Goal: Task Accomplishment & Management: Complete application form

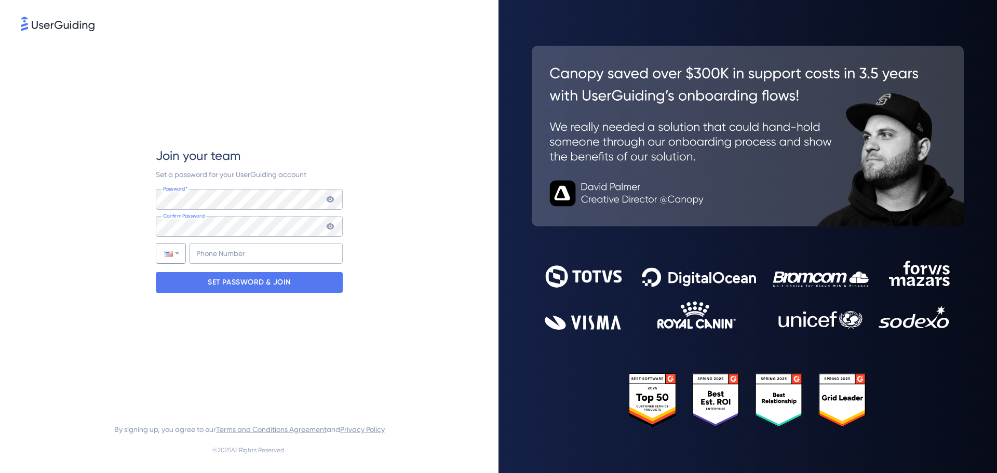
click at [176, 248] on div at bounding box center [170, 254] width 29 height 20
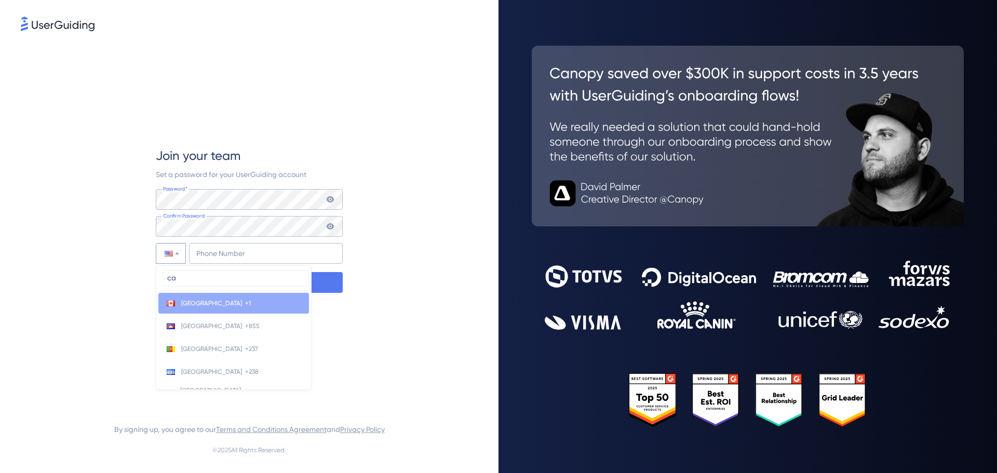
type input "ca"
click at [204, 297] on li "Canada +1" at bounding box center [233, 303] width 151 height 21
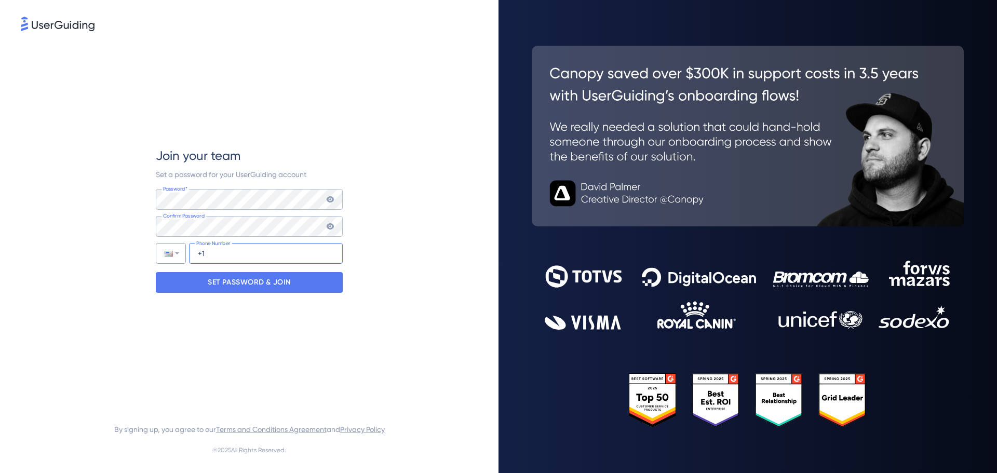
click at [213, 254] on input "+1" at bounding box center [266, 253] width 154 height 21
type input "+1 (514) 568-7065"
click at [241, 288] on p "SET PASSWORD & JOIN" at bounding box center [249, 282] width 83 height 17
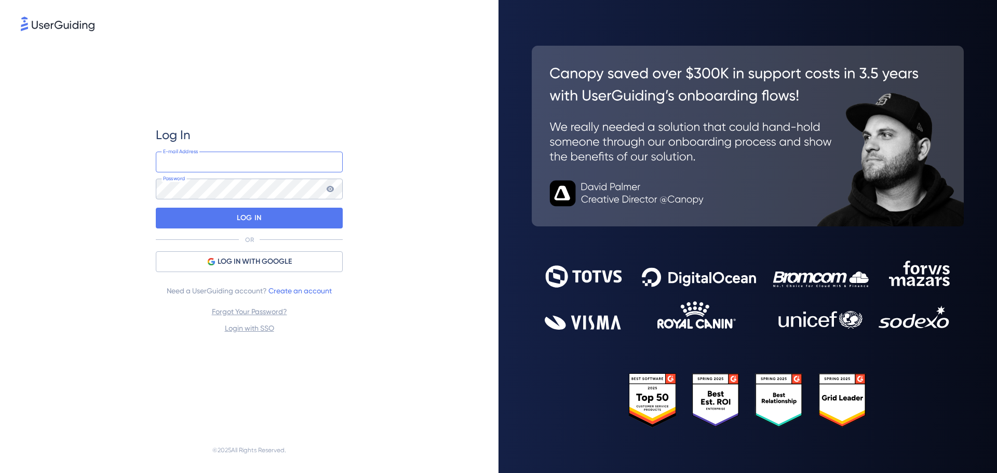
click at [206, 168] on input "email" at bounding box center [249, 162] width 187 height 21
type input "rijens.nadoda@bcaresearch.com"
click at [272, 314] on link "Forgot Your Password?" at bounding box center [249, 311] width 75 height 8
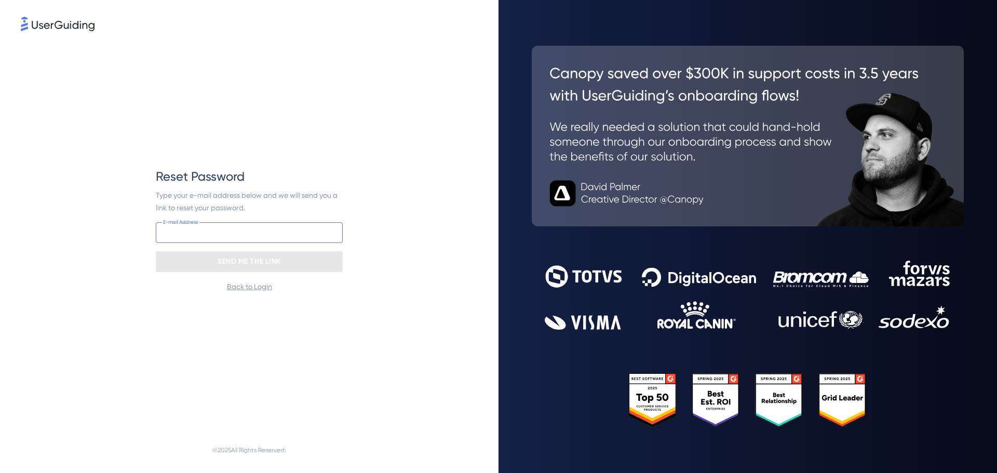
click at [254, 236] on input "email" at bounding box center [249, 232] width 187 height 21
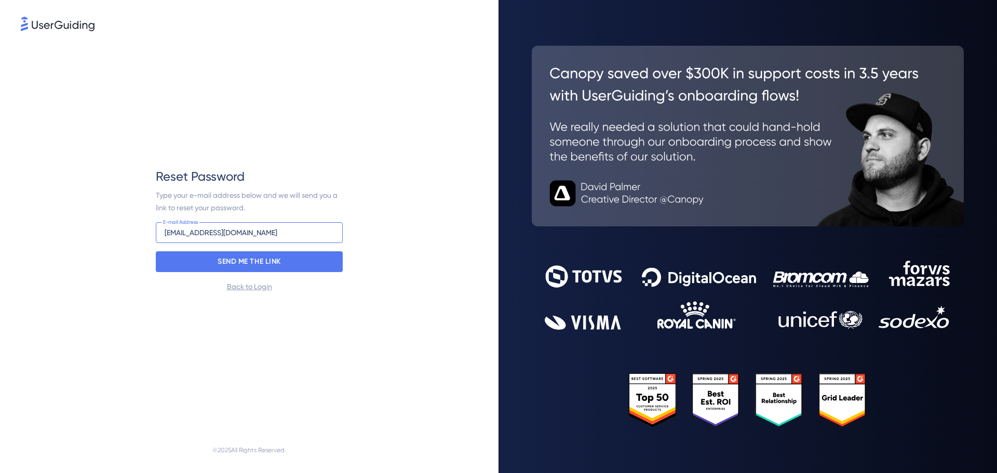
type input "rijens.nadoda@bcaresearch.com"
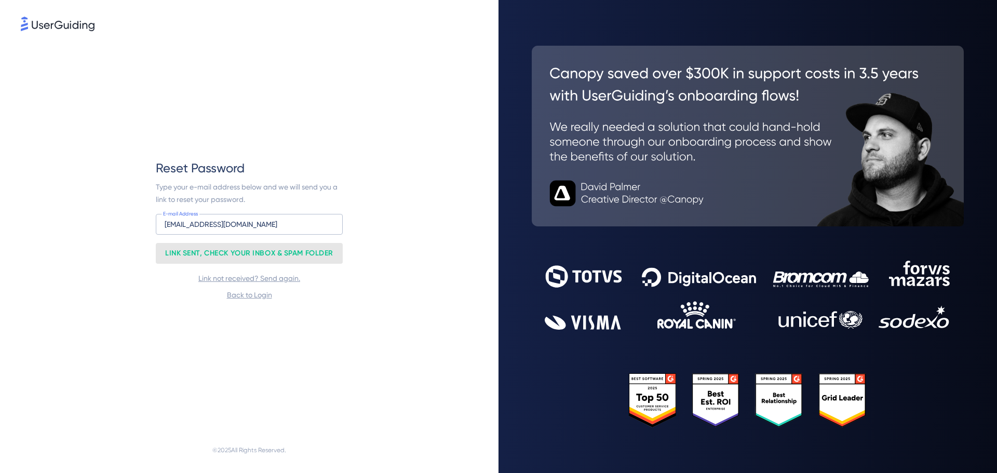
click at [315, 250] on p "LINK SENT, CHECK YOUR INBOX & SPAM FOLDER" at bounding box center [249, 253] width 168 height 17
click at [266, 277] on link "Link not received? Send again." at bounding box center [249, 278] width 102 height 8
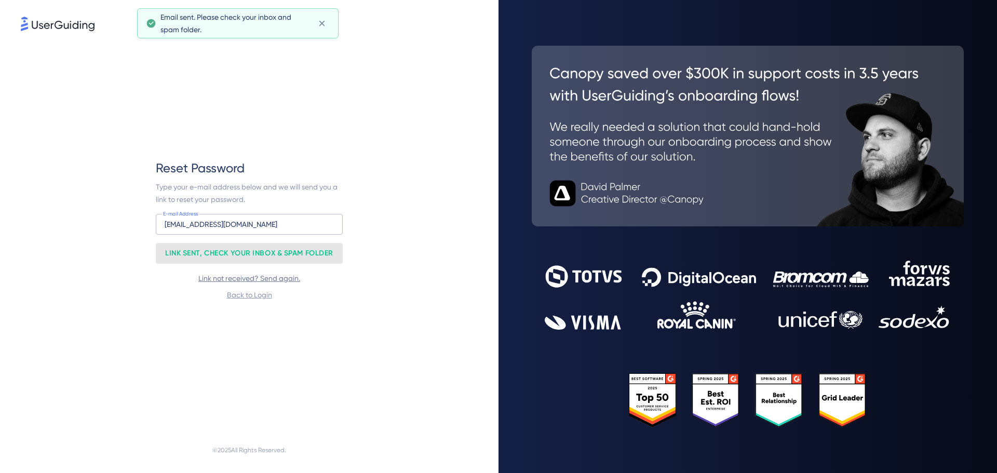
click at [271, 279] on link "Link not received? Send again." at bounding box center [249, 278] width 102 height 8
click at [271, 278] on link "Link not received? Send again." at bounding box center [249, 278] width 102 height 8
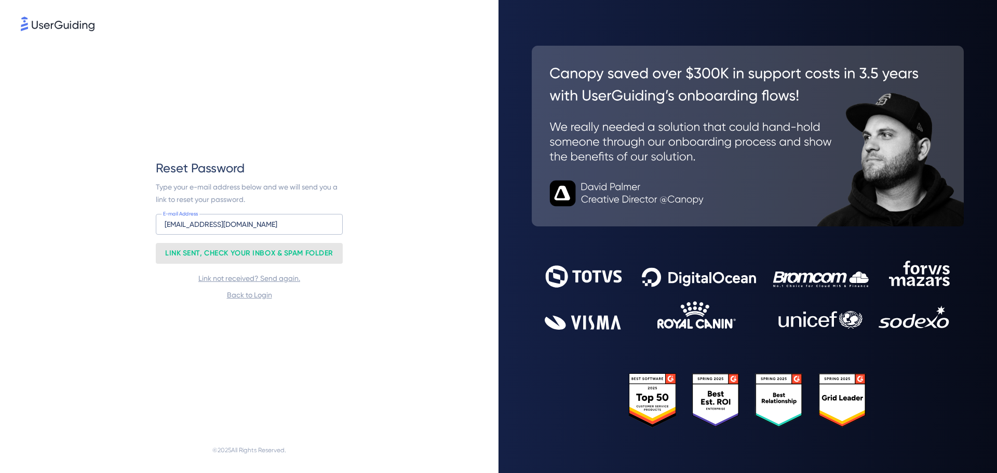
click at [376, 135] on div "Reset Password Type your e-mail address below and we will send you a link to re…" at bounding box center [249, 230] width 457 height 394
click at [241, 299] on span "Back to Login" at bounding box center [249, 295] width 45 height 12
click at [241, 298] on link "Back to Login" at bounding box center [249, 295] width 45 height 8
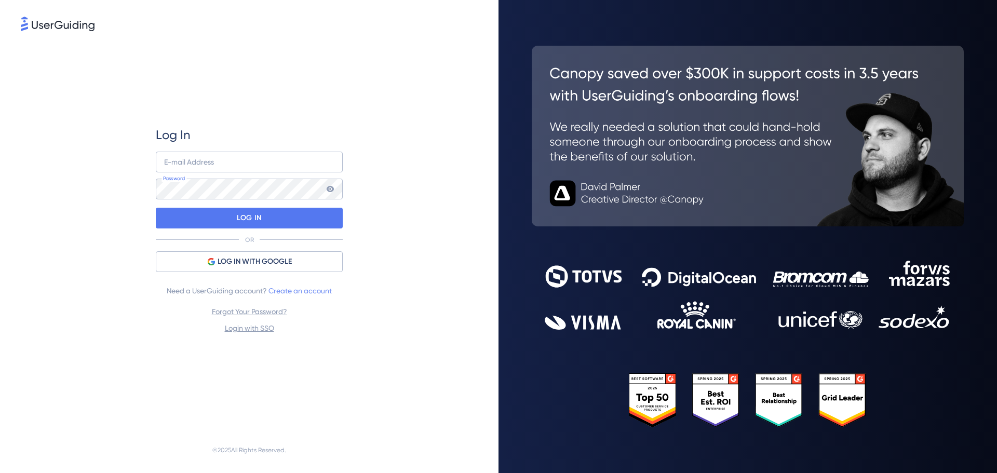
click at [301, 290] on link "Create an account" at bounding box center [300, 291] width 63 height 8
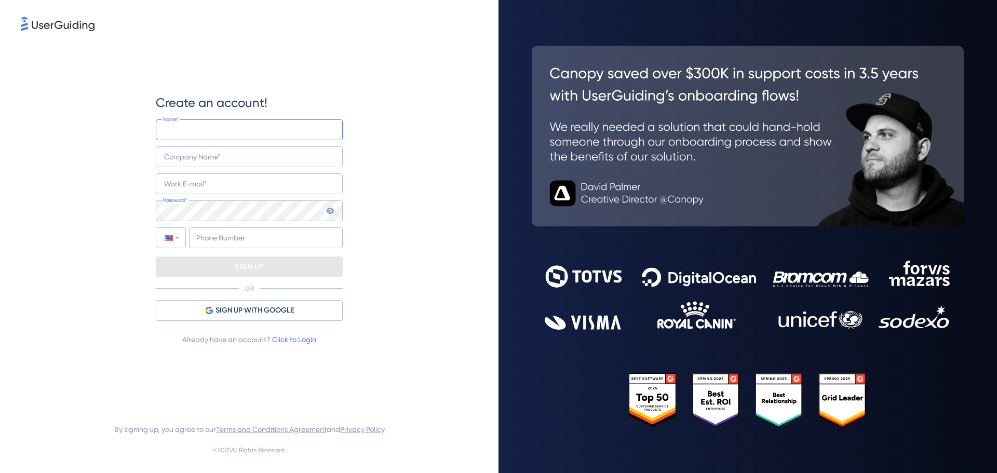
click at [226, 127] on input "text" at bounding box center [249, 129] width 187 height 21
click at [248, 163] on input "text" at bounding box center [249, 156] width 187 height 21
click at [212, 165] on input "text" at bounding box center [249, 156] width 187 height 21
drag, startPoint x: 224, startPoint y: 130, endPoint x: 190, endPoint y: 123, distance: 35.5
click at [190, 123] on input "Rijens Kishorbhai Nadoda" at bounding box center [249, 129] width 187 height 21
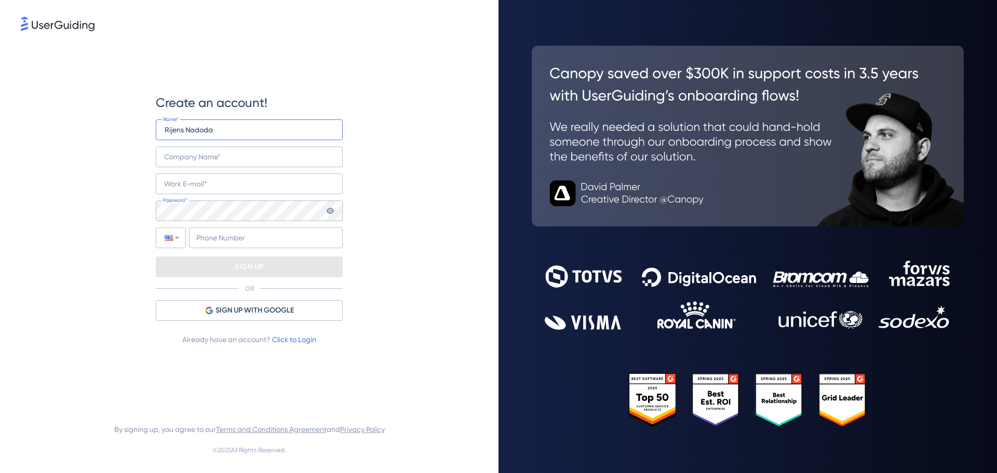
type input "Rijens Nadoda"
type input "r"
type input "BCA Research"
type input "rijens.nadoda@bcaresearch.com"
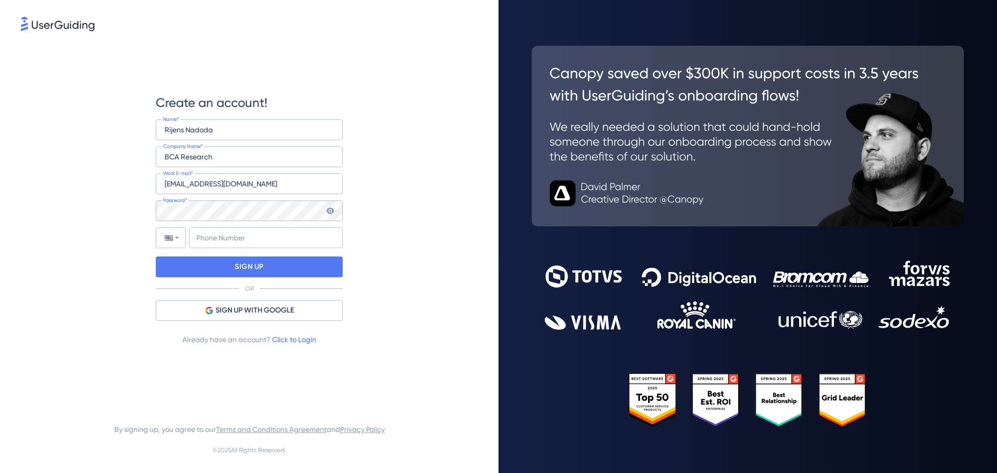
click at [333, 207] on icon at bounding box center [330, 211] width 8 height 8
click at [188, 237] on div "Phone Number +1" at bounding box center [249, 237] width 187 height 21
click at [180, 237] on div at bounding box center [170, 238] width 29 height 20
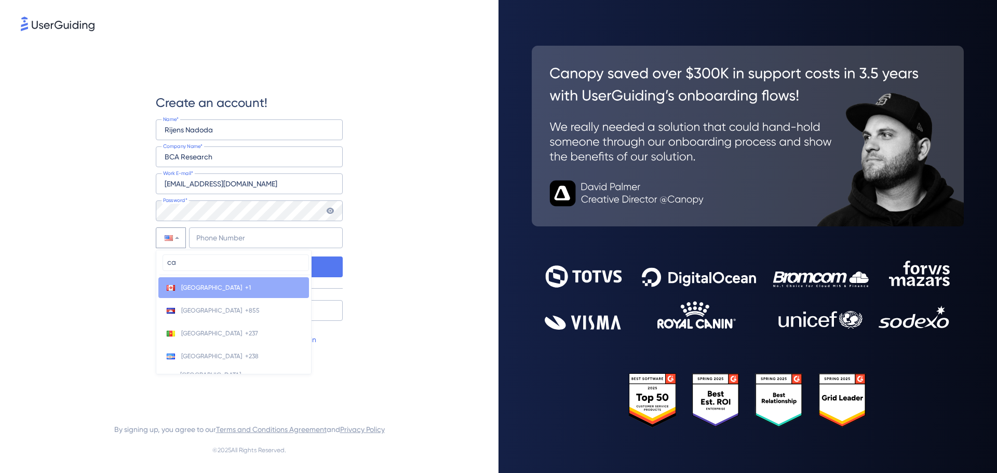
type input "ca"
click at [192, 286] on span "Canada" at bounding box center [211, 288] width 61 height 8
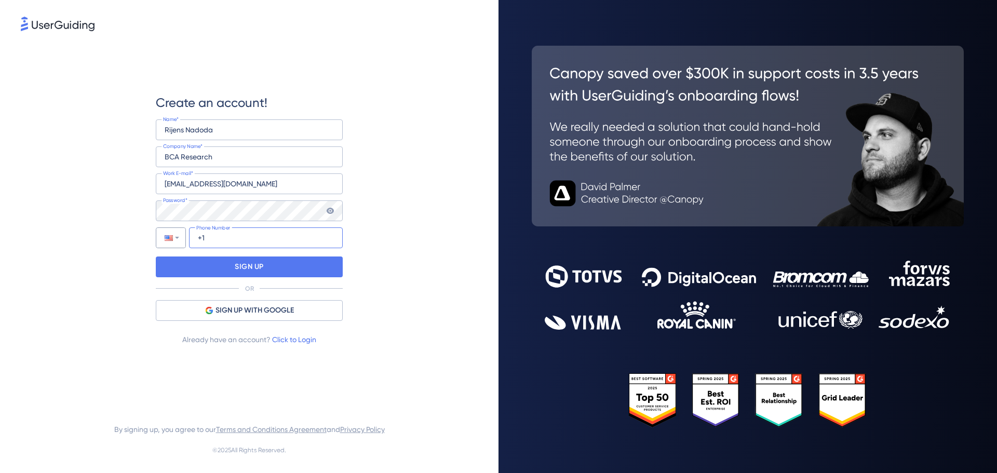
click at [217, 243] on input "+1" at bounding box center [266, 237] width 154 height 21
type input "+1 (514) 568-7065"
click at [229, 271] on div "SIGN UP" at bounding box center [249, 267] width 187 height 21
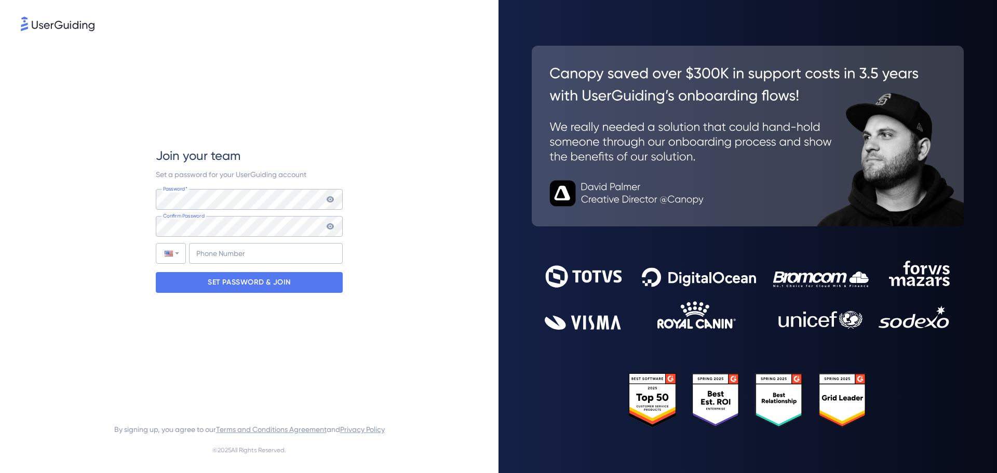
click at [330, 227] on icon at bounding box center [330, 226] width 8 height 8
click at [329, 199] on icon at bounding box center [330, 199] width 8 height 8
click at [330, 228] on icon at bounding box center [330, 226] width 7 height 6
click at [181, 253] on div at bounding box center [170, 254] width 29 height 20
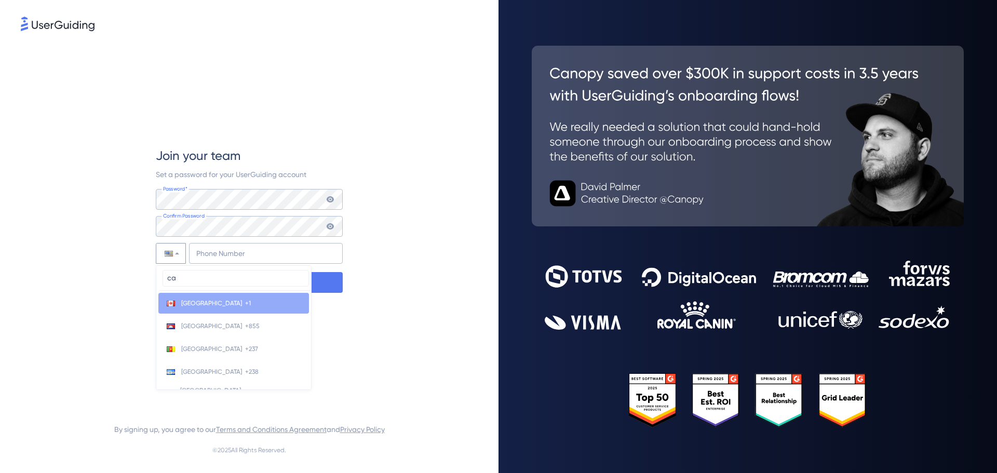
type input "ca"
click at [203, 297] on li "Canada +1" at bounding box center [233, 303] width 151 height 21
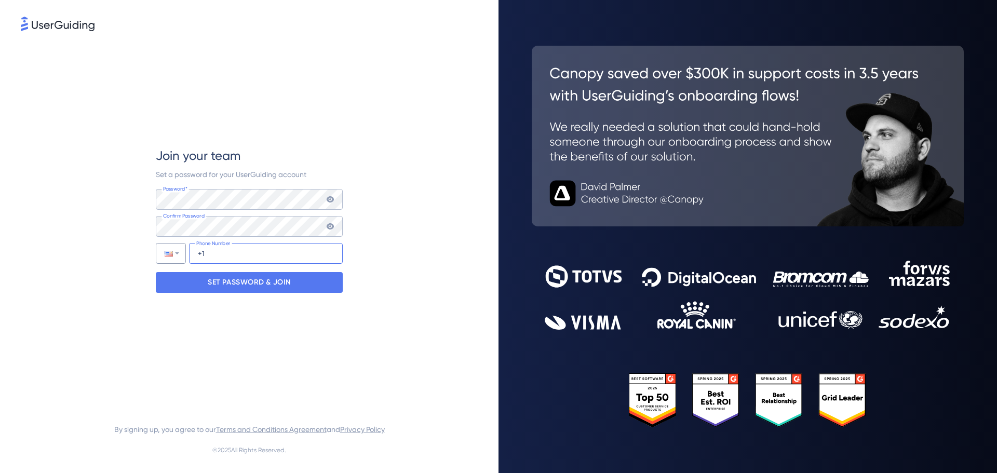
click at [251, 254] on input "+1" at bounding box center [266, 253] width 154 height 21
type input "+1 (514) 568-7065"
click at [263, 280] on p "SET PASSWORD & JOIN" at bounding box center [249, 282] width 83 height 17
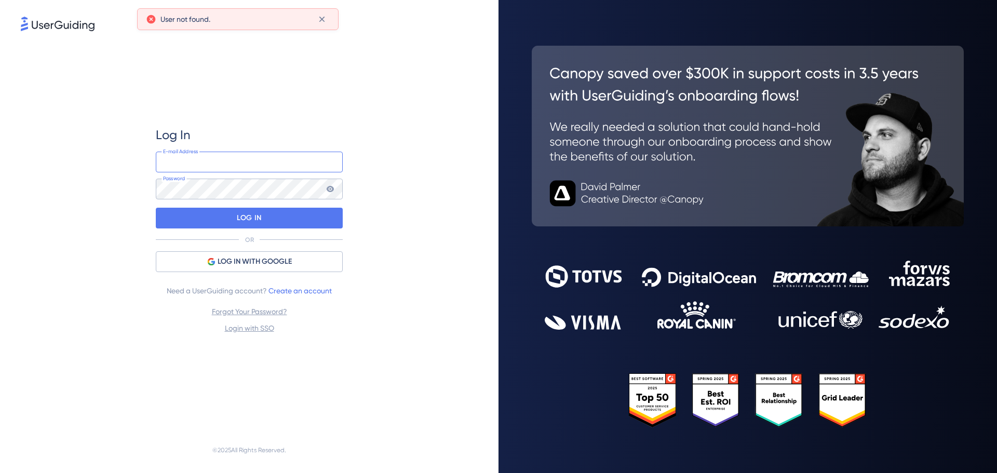
click at [257, 166] on input "email" at bounding box center [249, 162] width 187 height 21
click at [379, 98] on div "Log In E-mail Address Password LOG IN OR LOG IN WITH GOOGLE Need a UserGuiding …" at bounding box center [249, 230] width 457 height 394
